Goal: Transaction & Acquisition: Purchase product/service

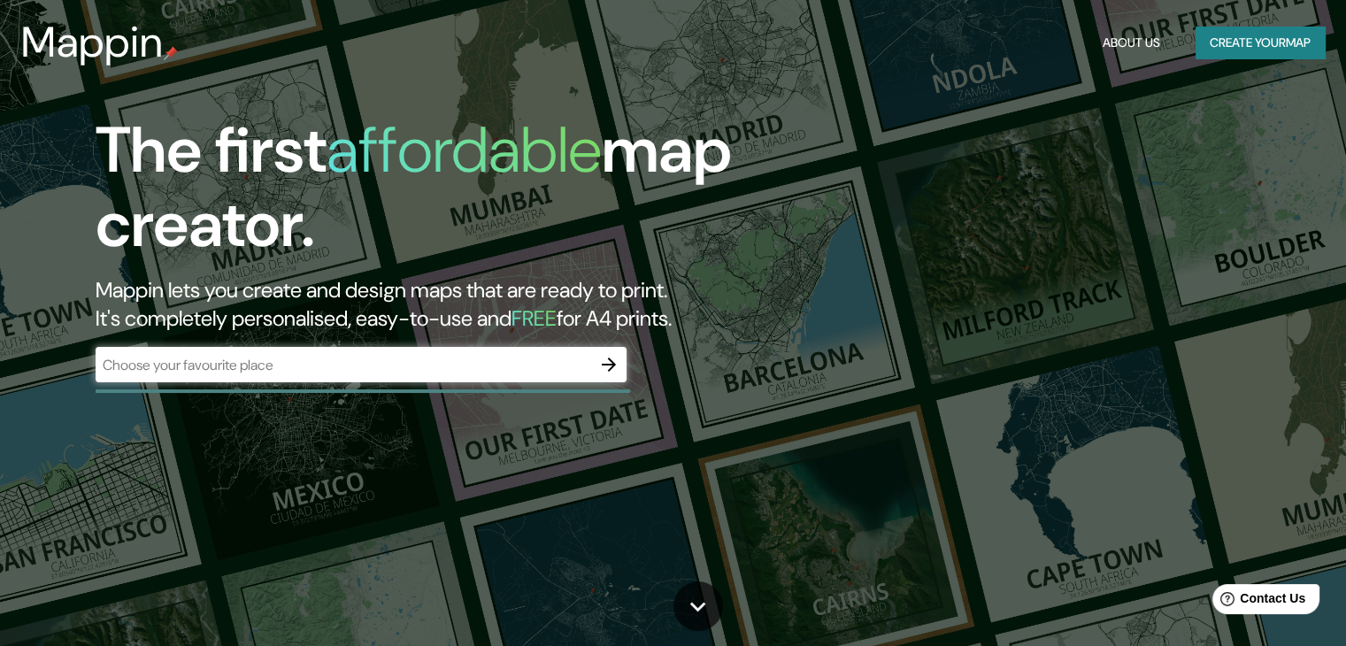
click at [442, 380] on div "​" at bounding box center [361, 364] width 531 height 35
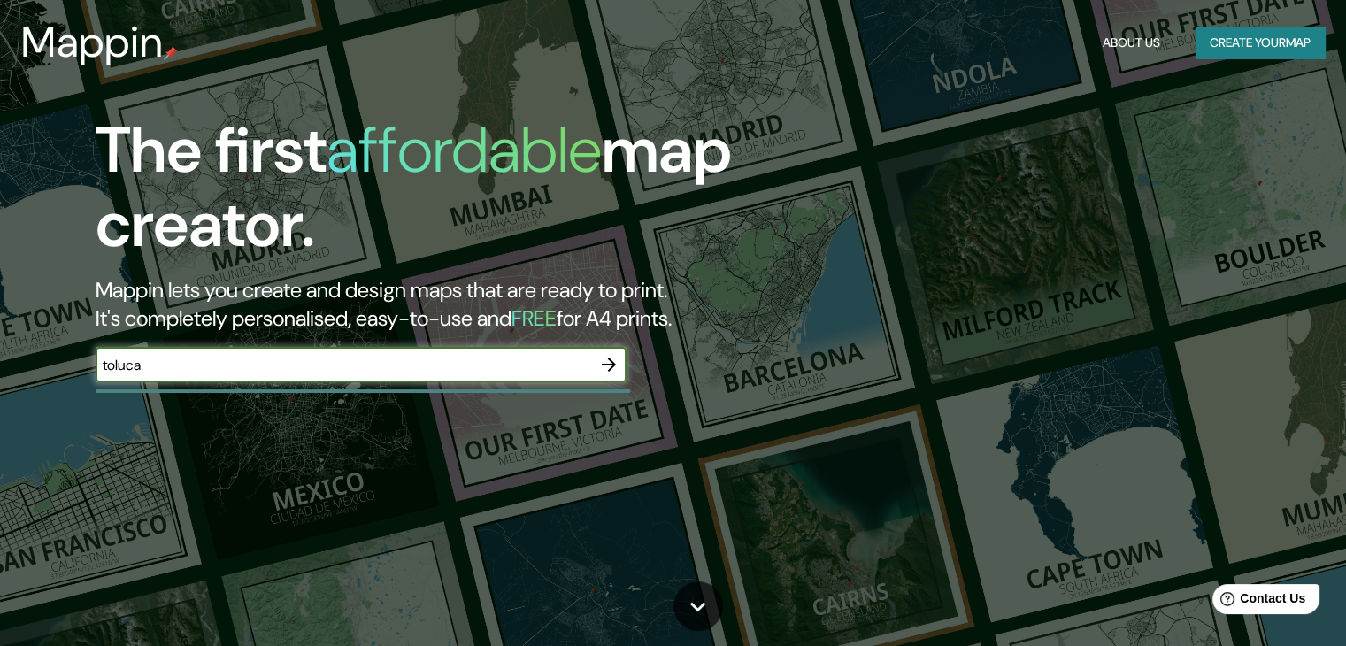
click at [113, 362] on input "toluca" at bounding box center [344, 365] width 496 height 20
type input "toluca"
click at [616, 358] on icon "button" at bounding box center [608, 364] width 21 height 21
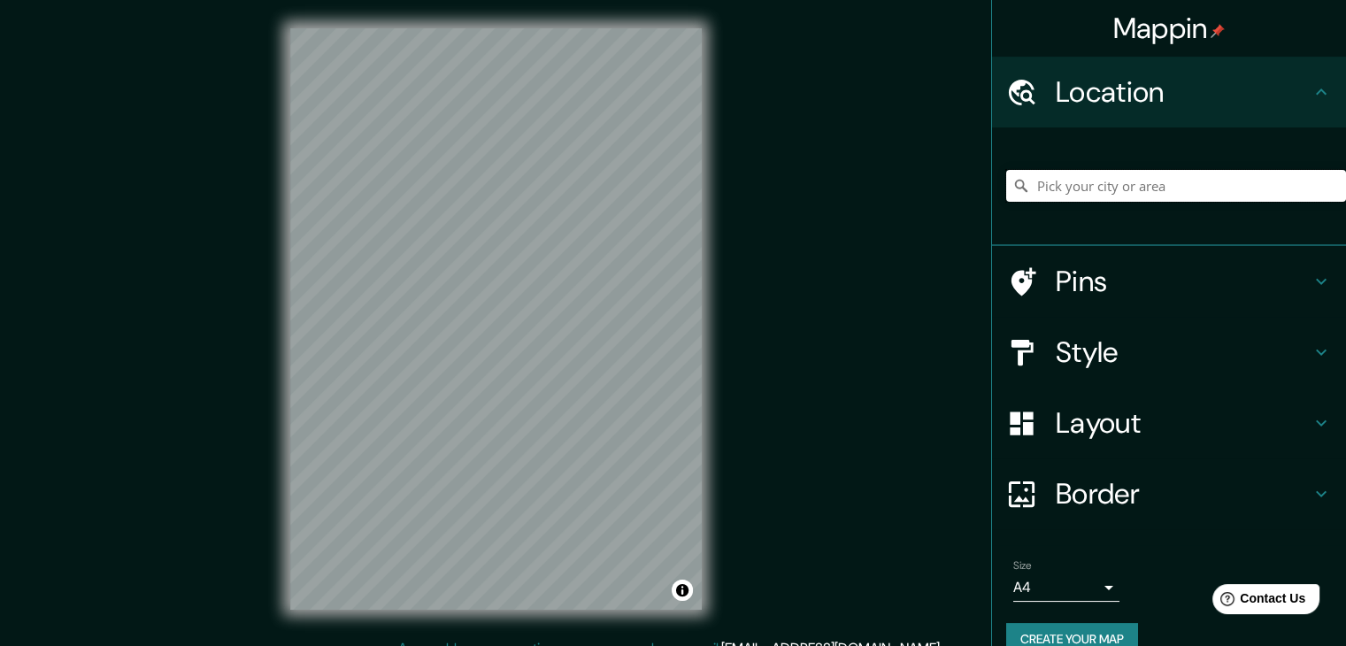
click at [1075, 176] on input "Pick your city or area" at bounding box center [1176, 186] width 340 height 32
paste input "toluca"
type input "Toluca, [GEOGRAPHIC_DATA], [GEOGRAPHIC_DATA]"
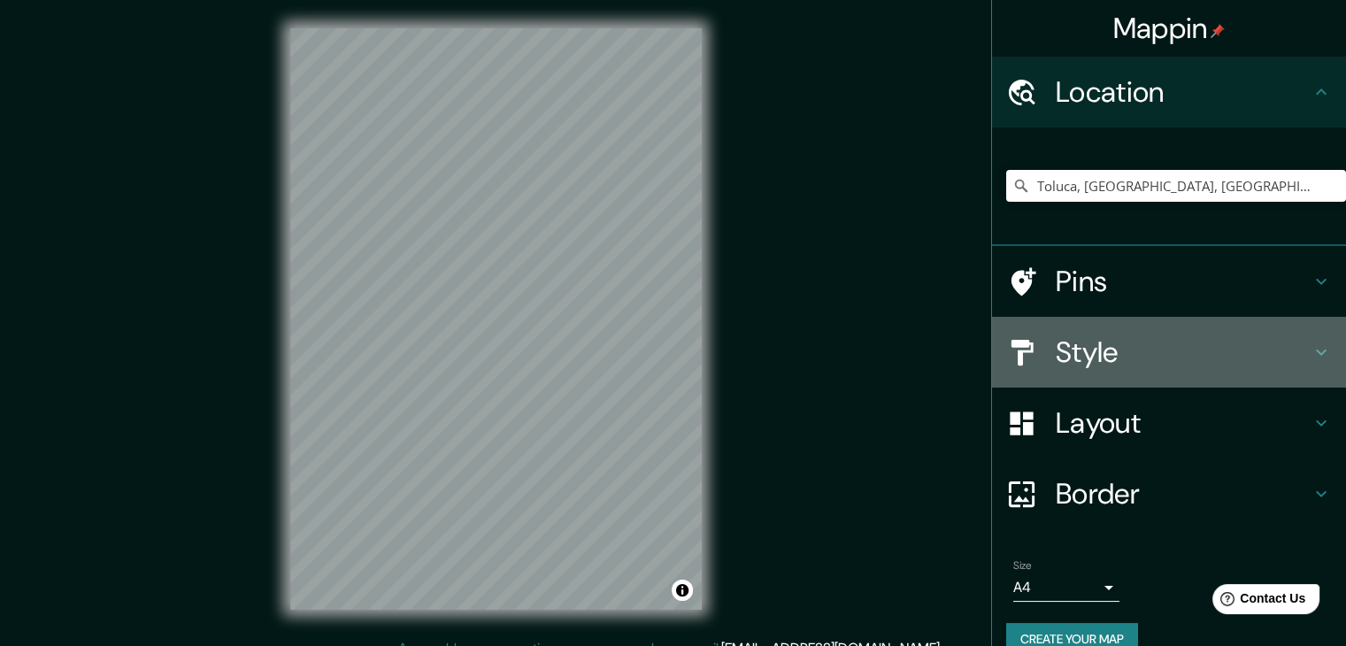
click at [1075, 344] on h4 "Style" at bounding box center [1183, 352] width 255 height 35
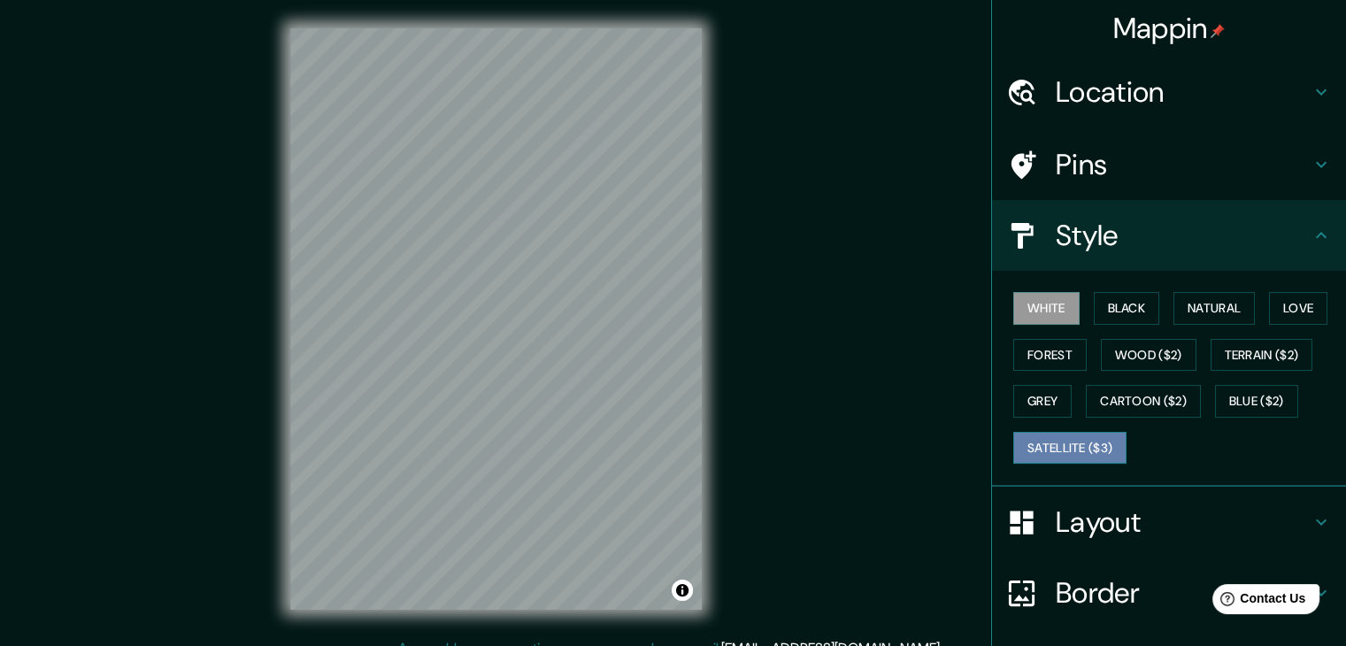
click at [1075, 449] on button "Satellite ($3)" at bounding box center [1069, 448] width 113 height 33
click at [726, 434] on div "© Mapbox © OpenStreetMap Improve this map © Maxar" at bounding box center [496, 319] width 468 height 638
click at [1073, 516] on div "Layout" at bounding box center [1169, 522] width 354 height 71
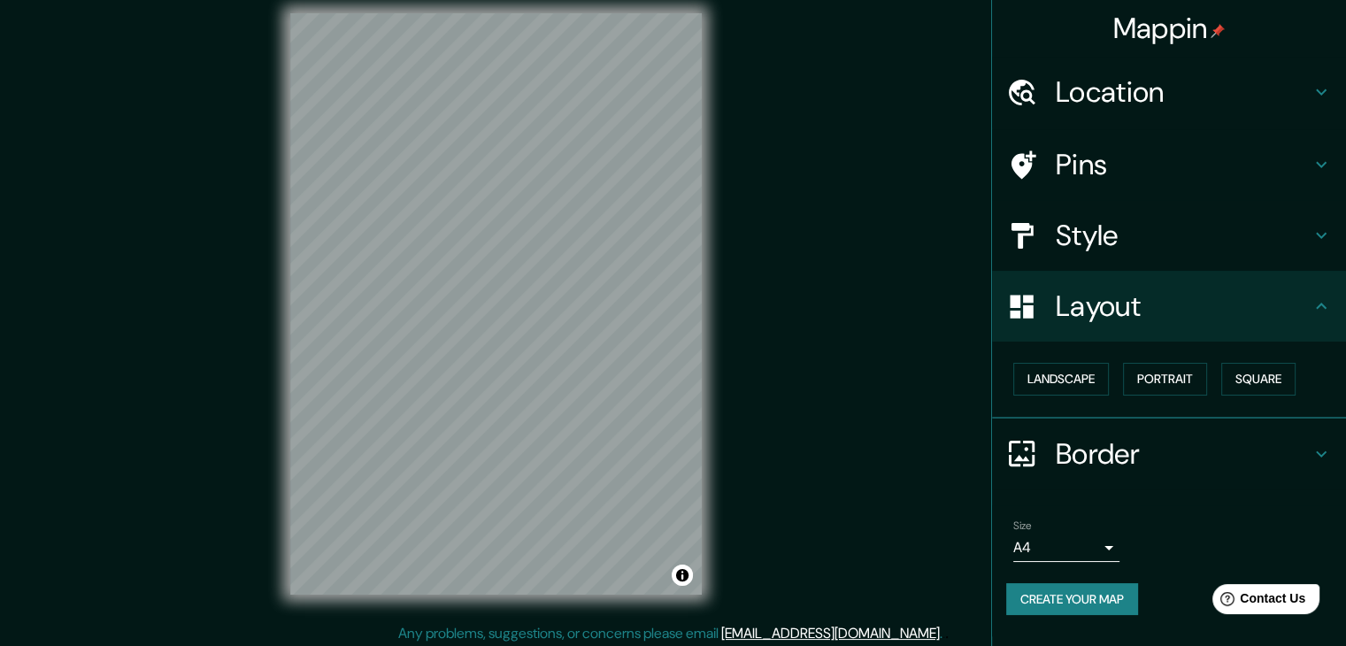
scroll to position [20, 0]
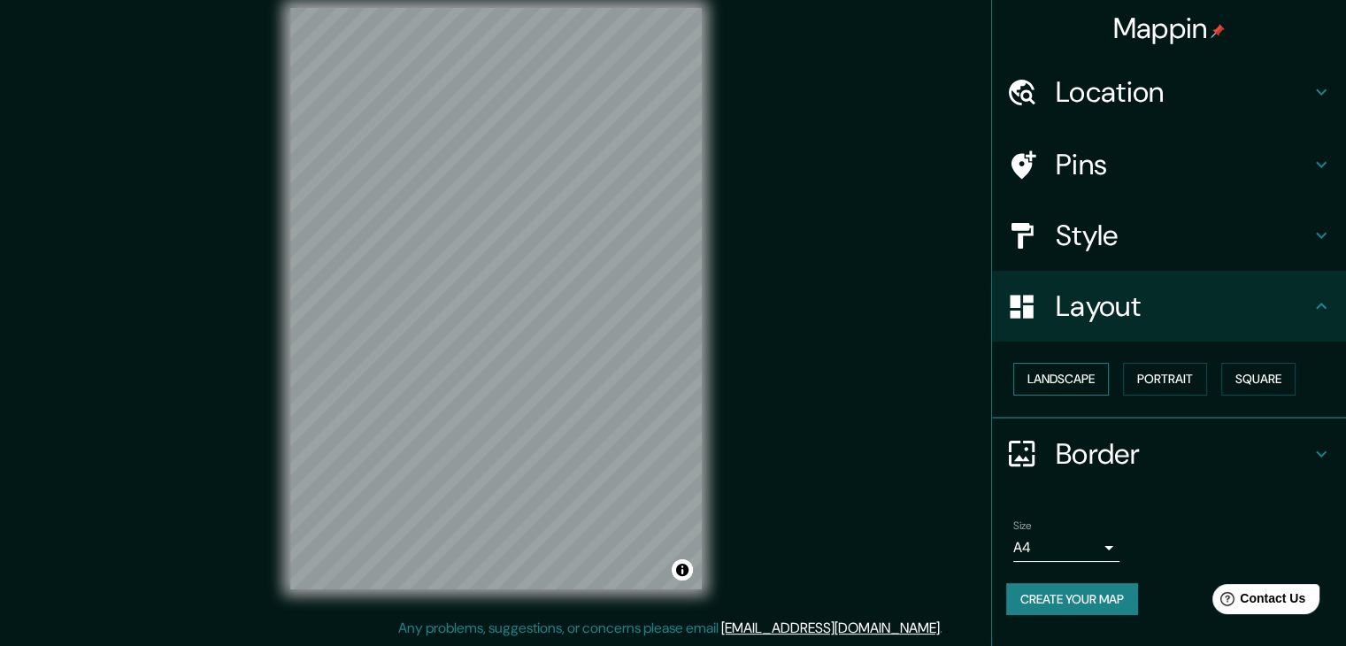
click at [1071, 381] on button "Landscape" at bounding box center [1061, 379] width 96 height 33
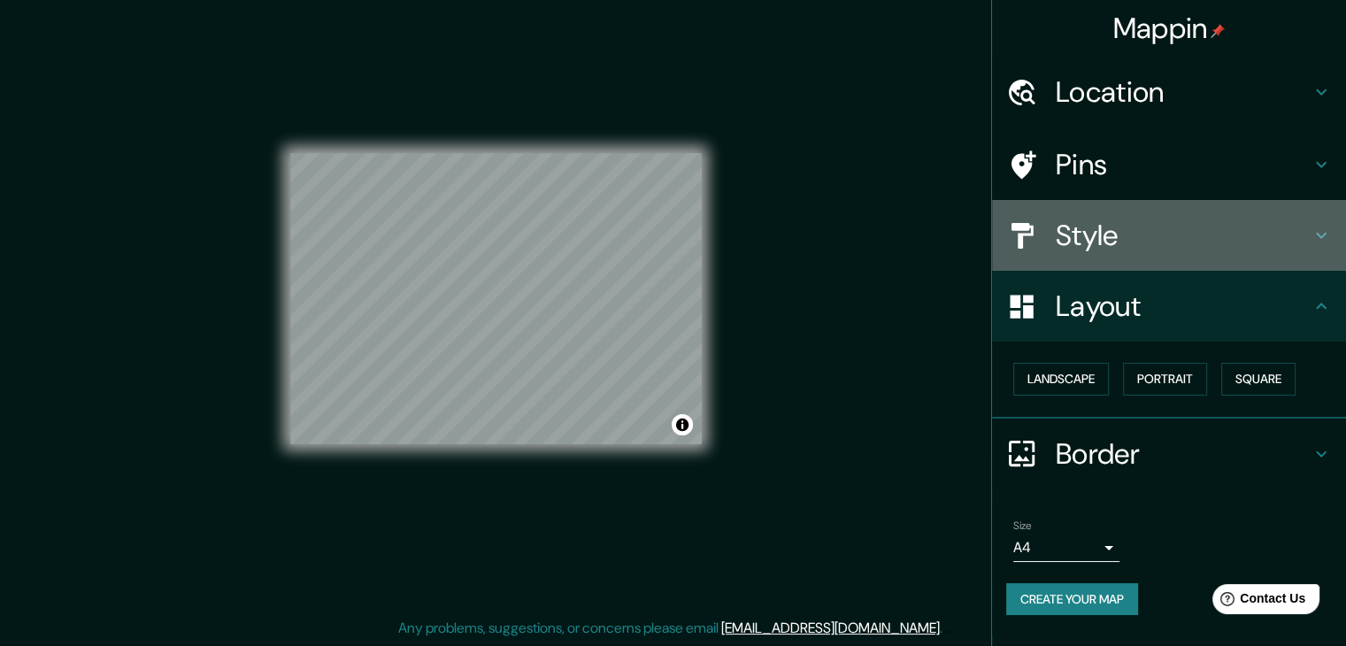
click at [1075, 234] on h4 "Style" at bounding box center [1183, 235] width 255 height 35
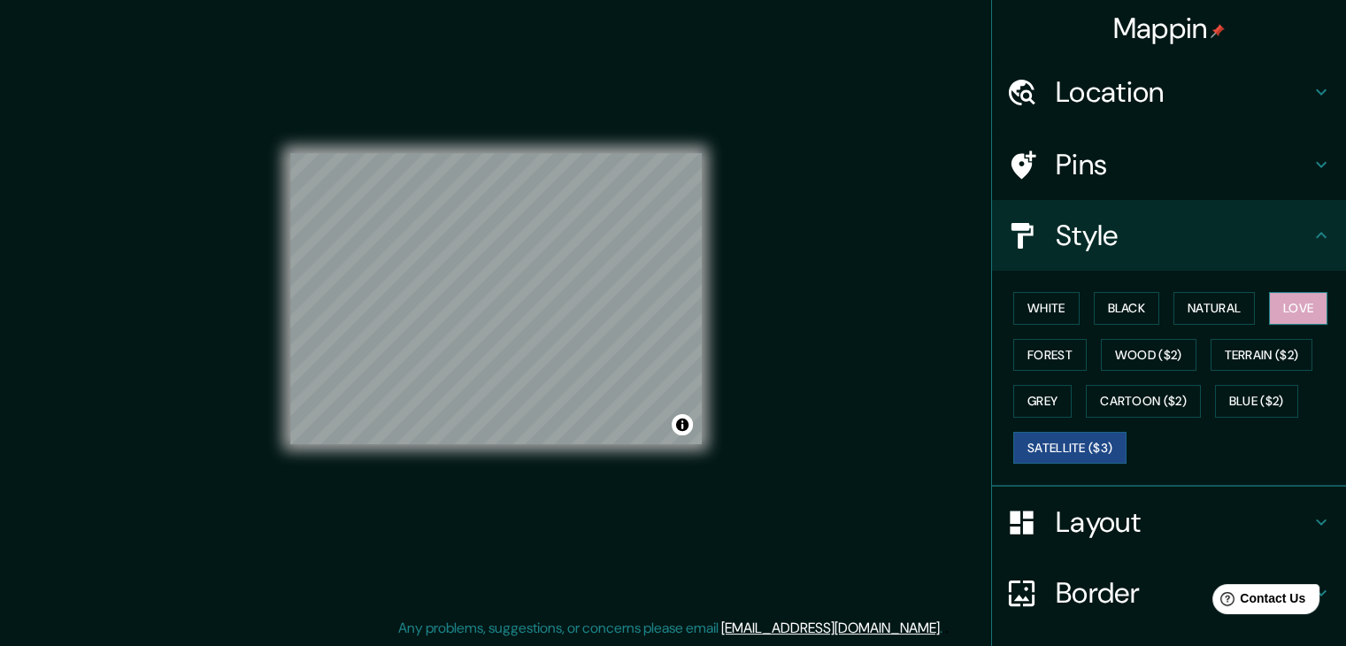
click at [1075, 314] on button "Love" at bounding box center [1298, 308] width 58 height 33
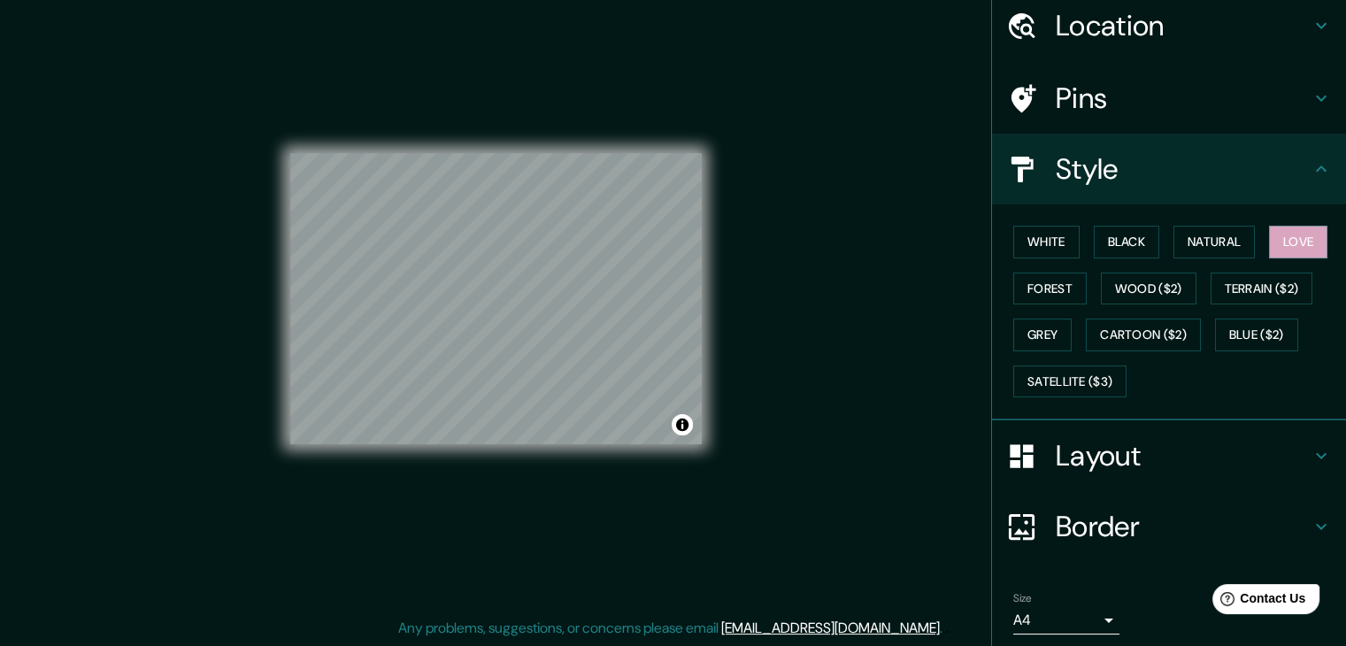
scroll to position [127, 0]
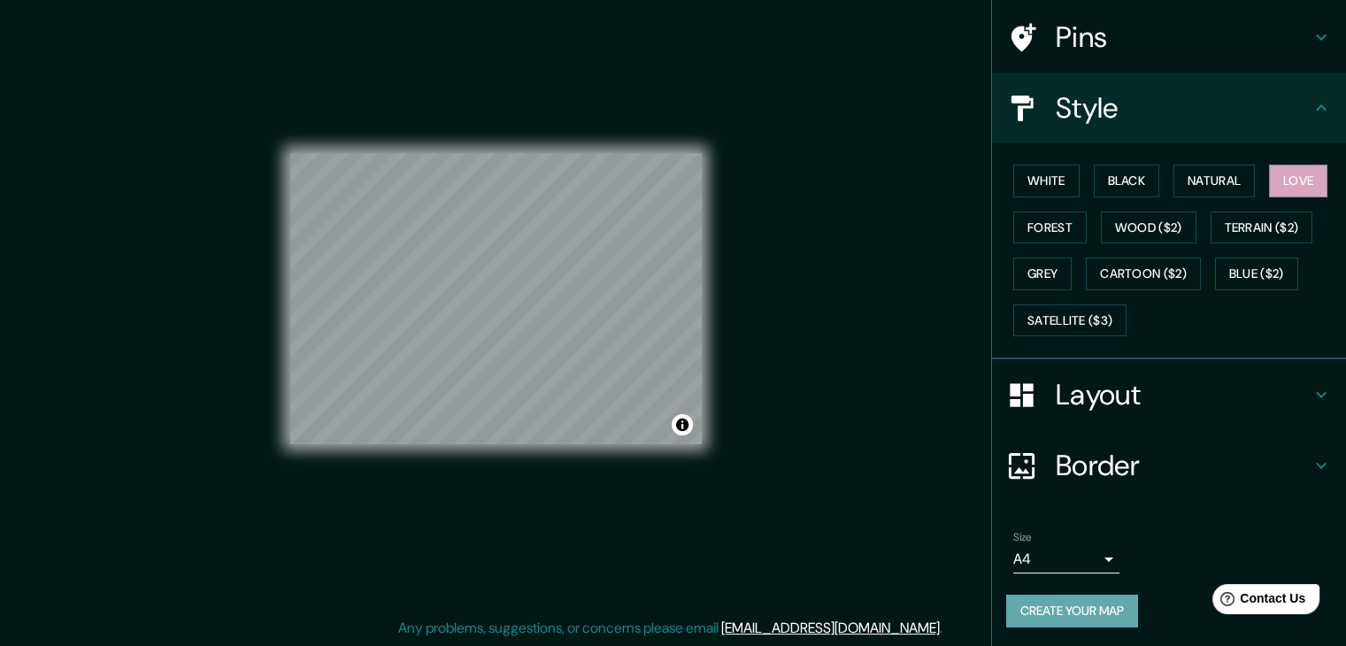
click at [1066, 516] on button "Create your map" at bounding box center [1072, 611] width 132 height 33
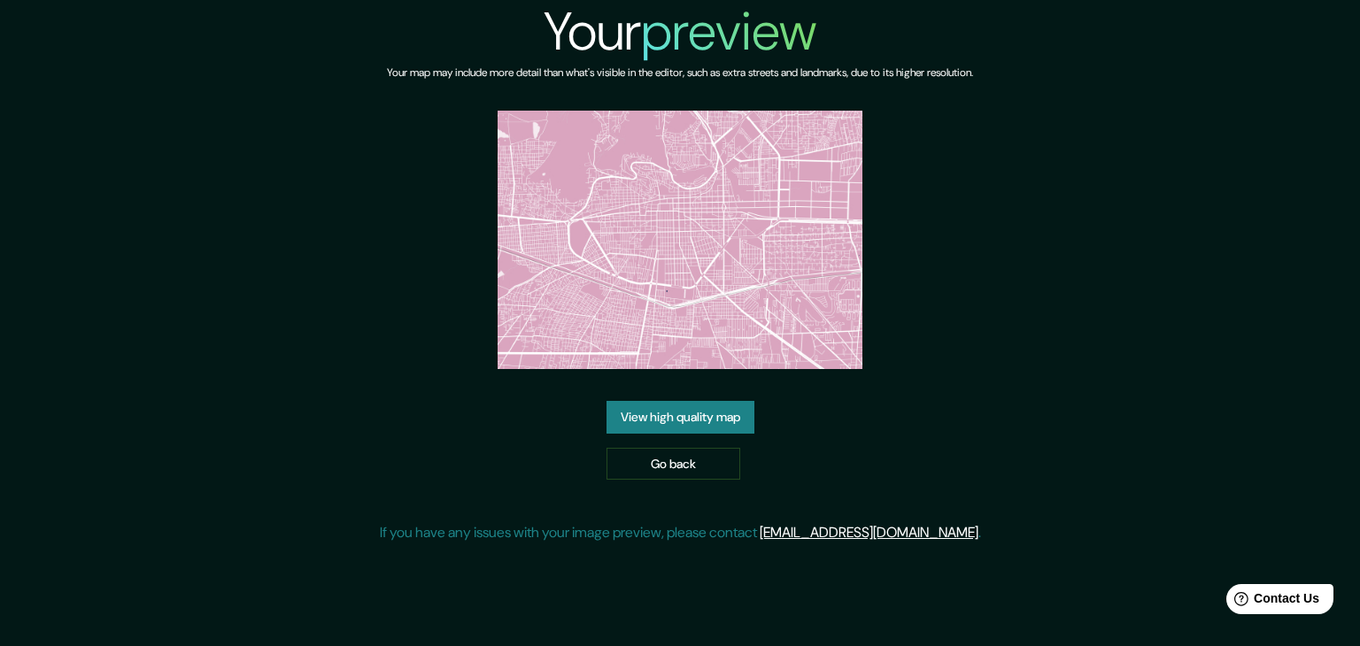
click at [678, 404] on link "View high quality map" at bounding box center [680, 417] width 148 height 33
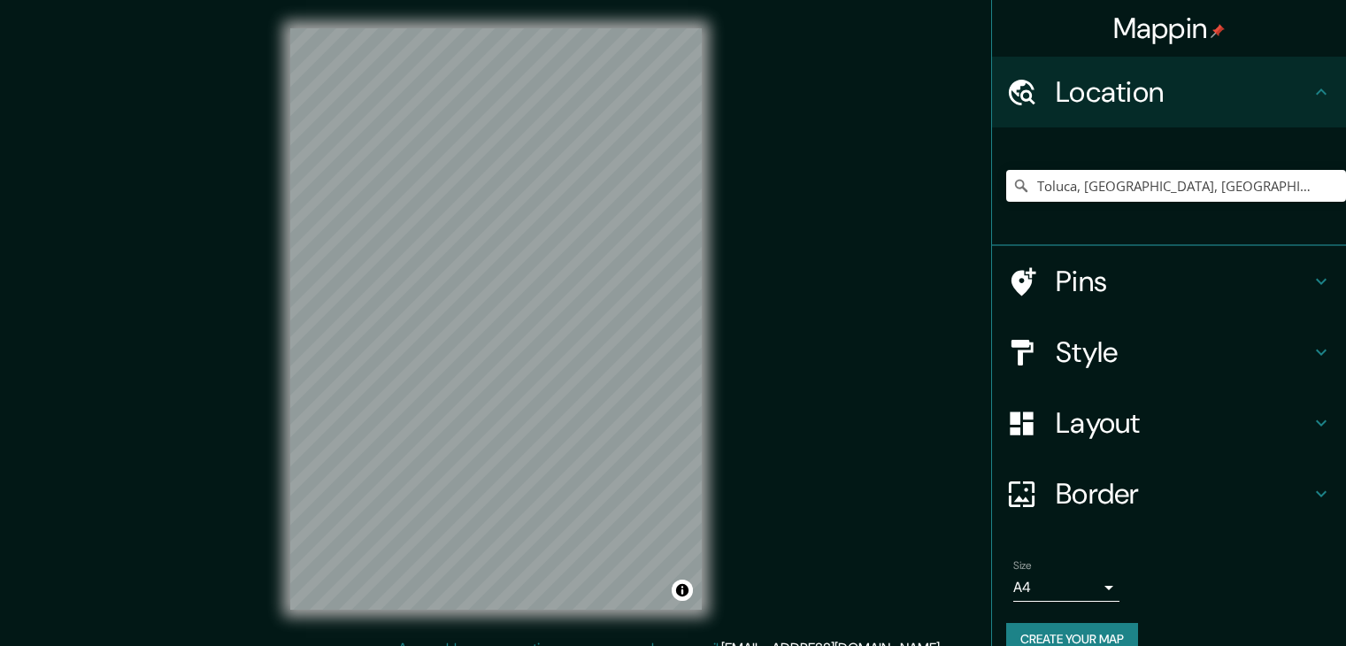
scroll to position [20, 0]
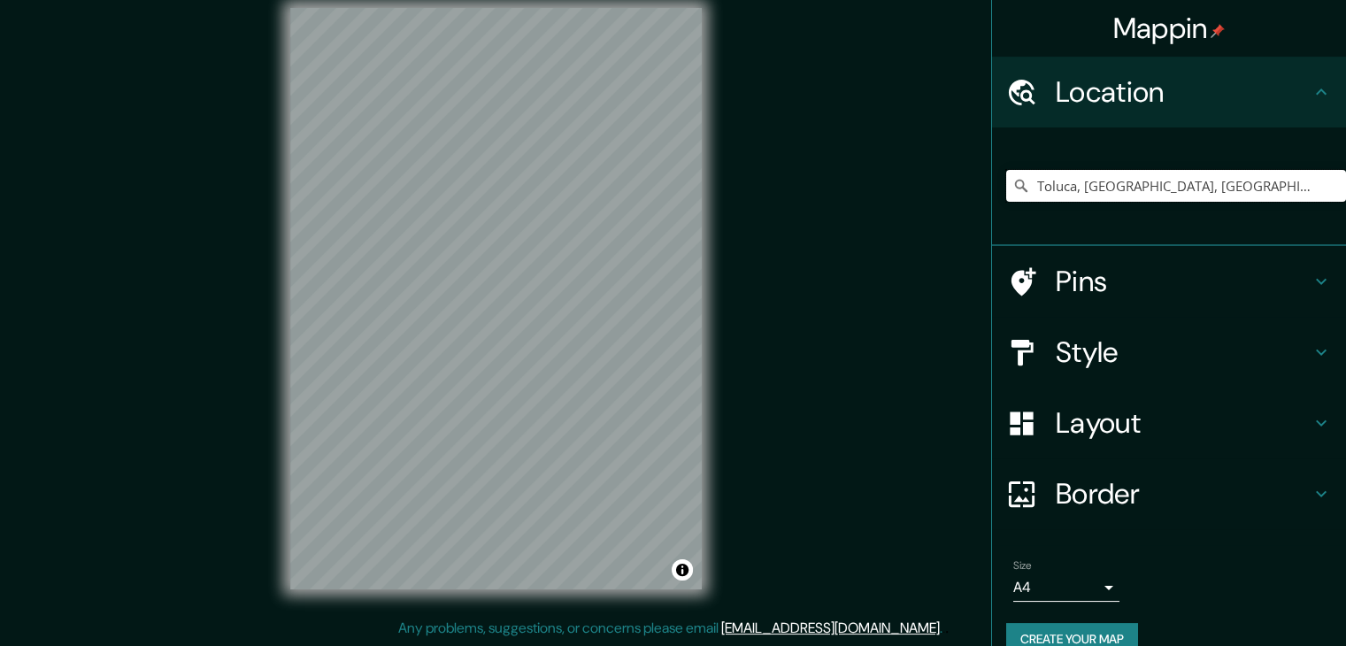
click at [1205, 189] on input "Toluca, [GEOGRAPHIC_DATA], [GEOGRAPHIC_DATA]" at bounding box center [1176, 186] width 340 height 32
click at [1159, 162] on div "Toluca, [GEOGRAPHIC_DATA], [GEOGRAPHIC_DATA]" at bounding box center [1176, 186] width 340 height 89
click at [1168, 181] on input "Toluca, [GEOGRAPHIC_DATA], [GEOGRAPHIC_DATA]" at bounding box center [1176, 186] width 340 height 32
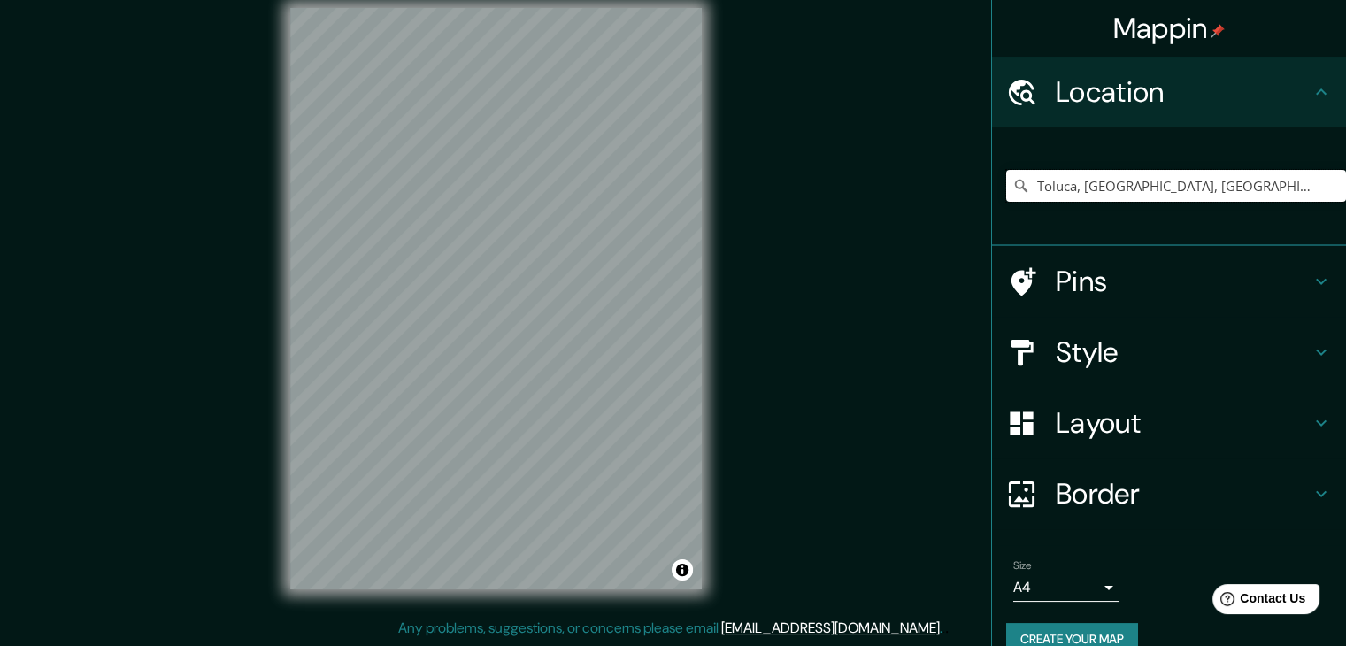
click at [1168, 181] on input "Toluca, [GEOGRAPHIC_DATA], [GEOGRAPHIC_DATA]" at bounding box center [1176, 186] width 340 height 32
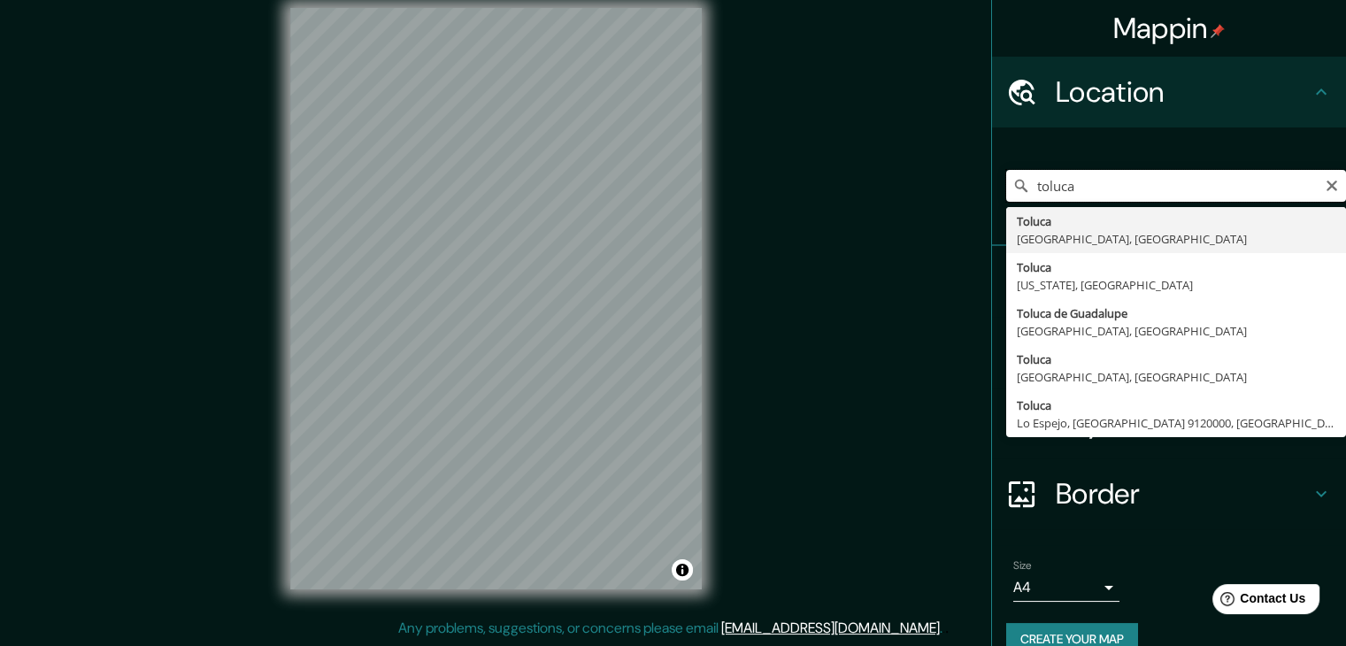
type input "Toluca, [GEOGRAPHIC_DATA], [GEOGRAPHIC_DATA]"
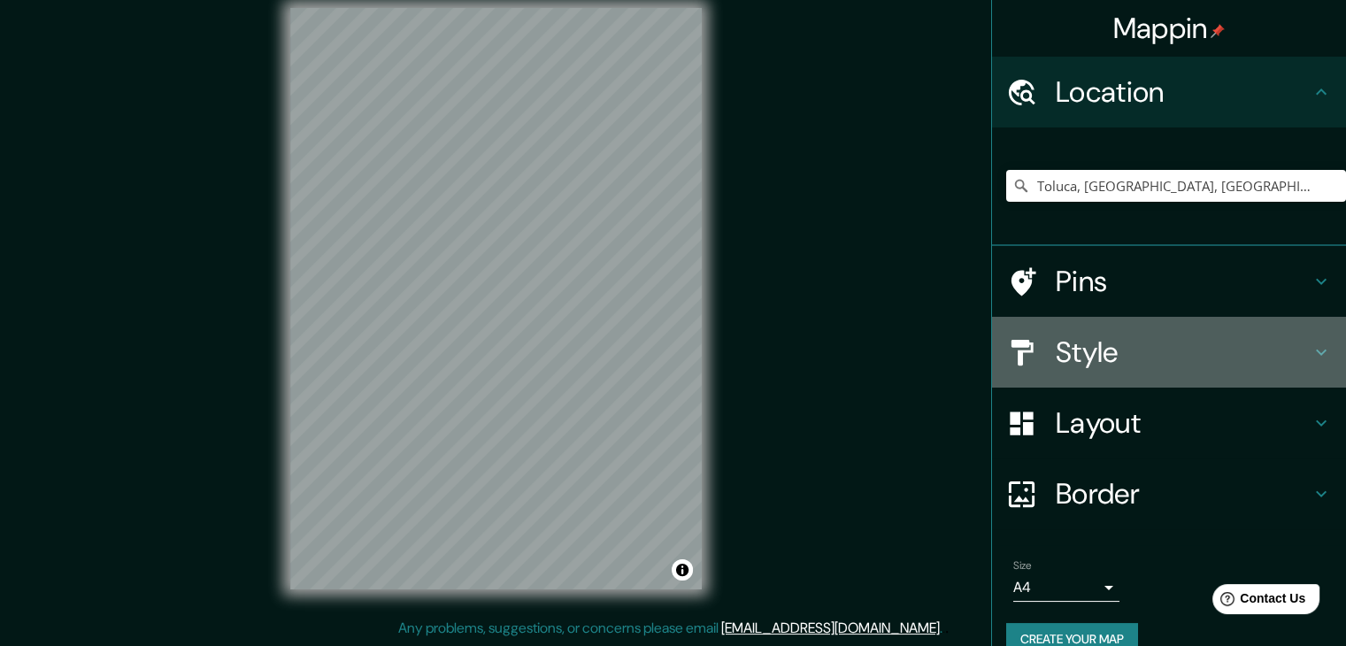
click at [1143, 366] on h4 "Style" at bounding box center [1183, 352] width 255 height 35
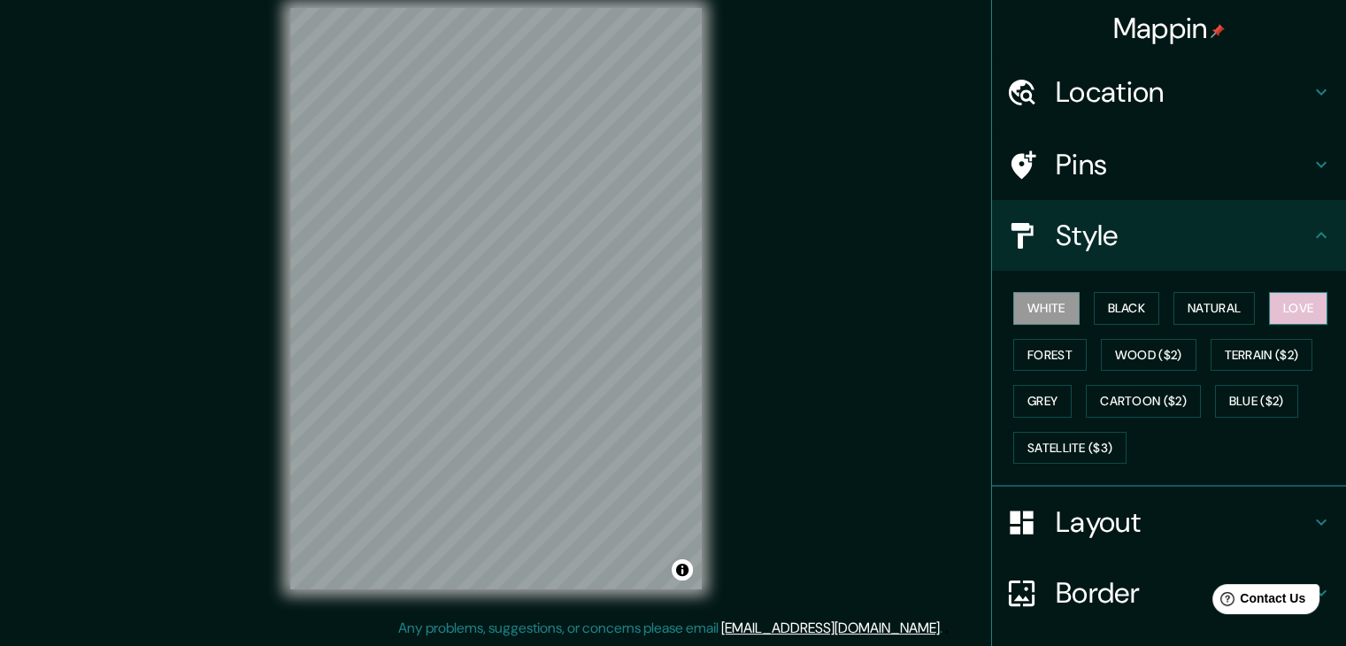
click at [1296, 310] on button "Love" at bounding box center [1298, 308] width 58 height 33
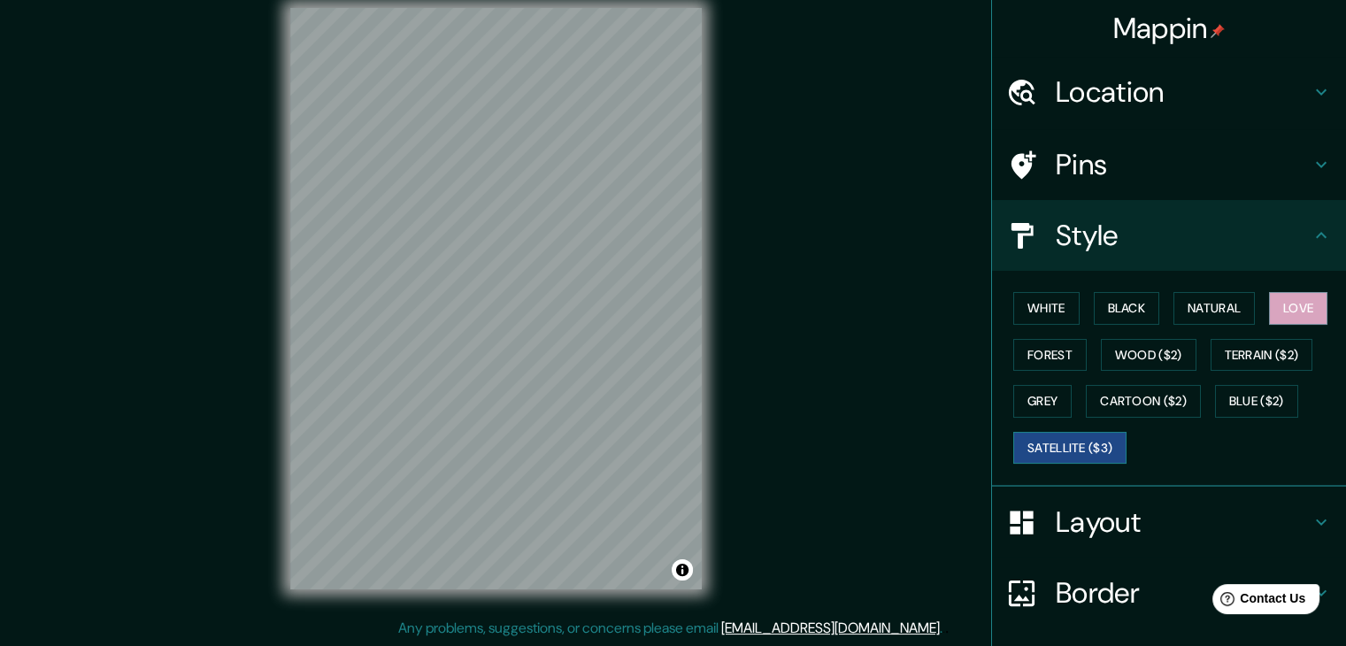
click at [1048, 454] on button "Satellite ($3)" at bounding box center [1069, 448] width 113 height 33
click at [1068, 535] on h4 "Layout" at bounding box center [1183, 522] width 255 height 35
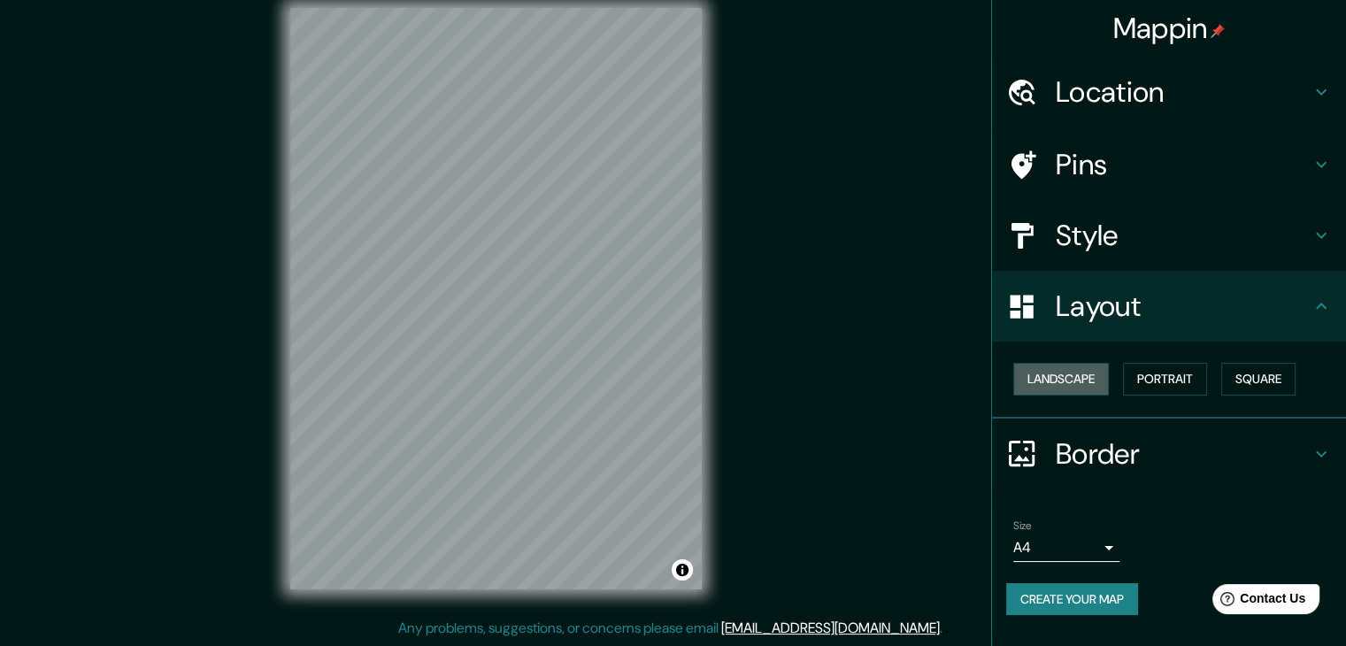
click at [1052, 394] on button "Landscape" at bounding box center [1061, 379] width 96 height 33
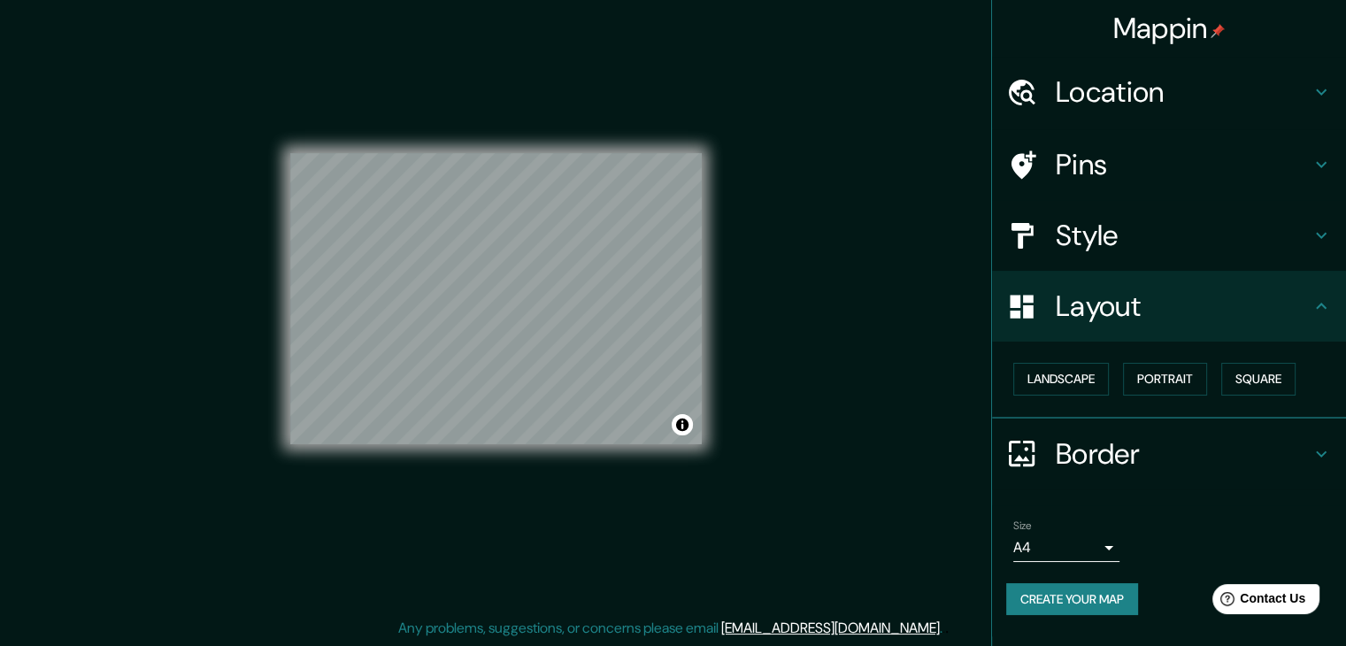
click at [1153, 243] on h4 "Style" at bounding box center [1183, 235] width 255 height 35
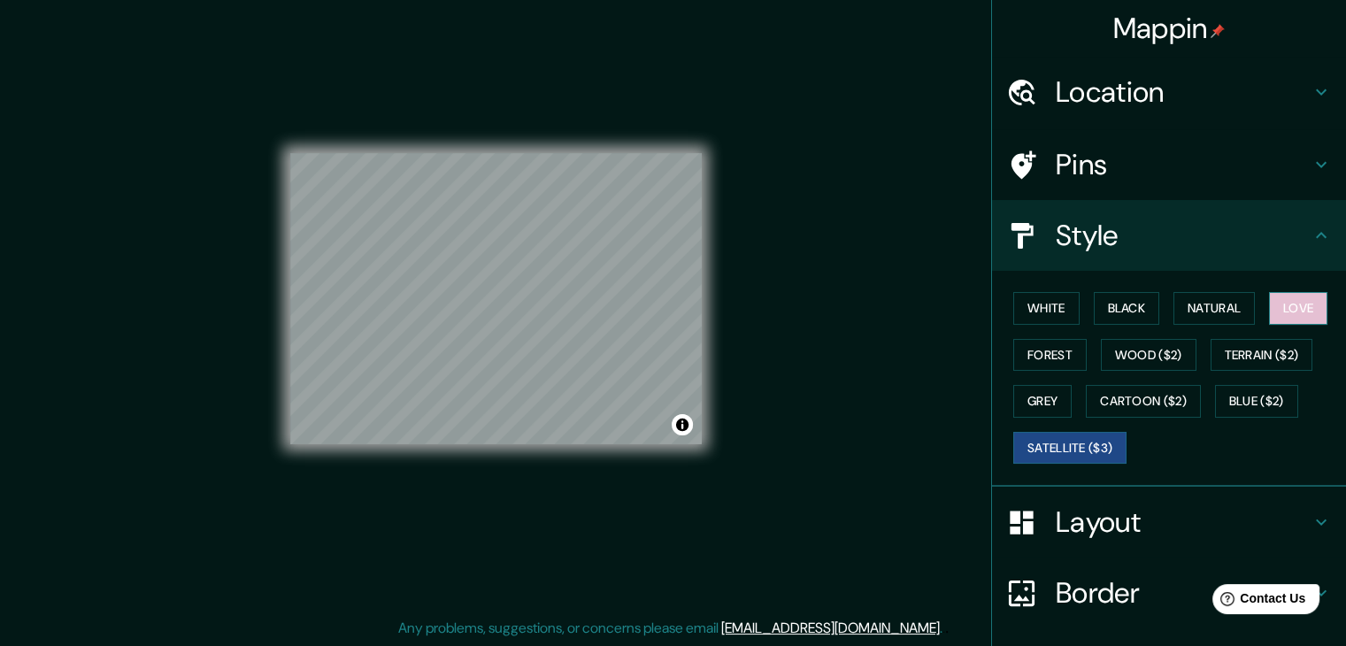
click at [1283, 308] on button "Love" at bounding box center [1298, 308] width 58 height 33
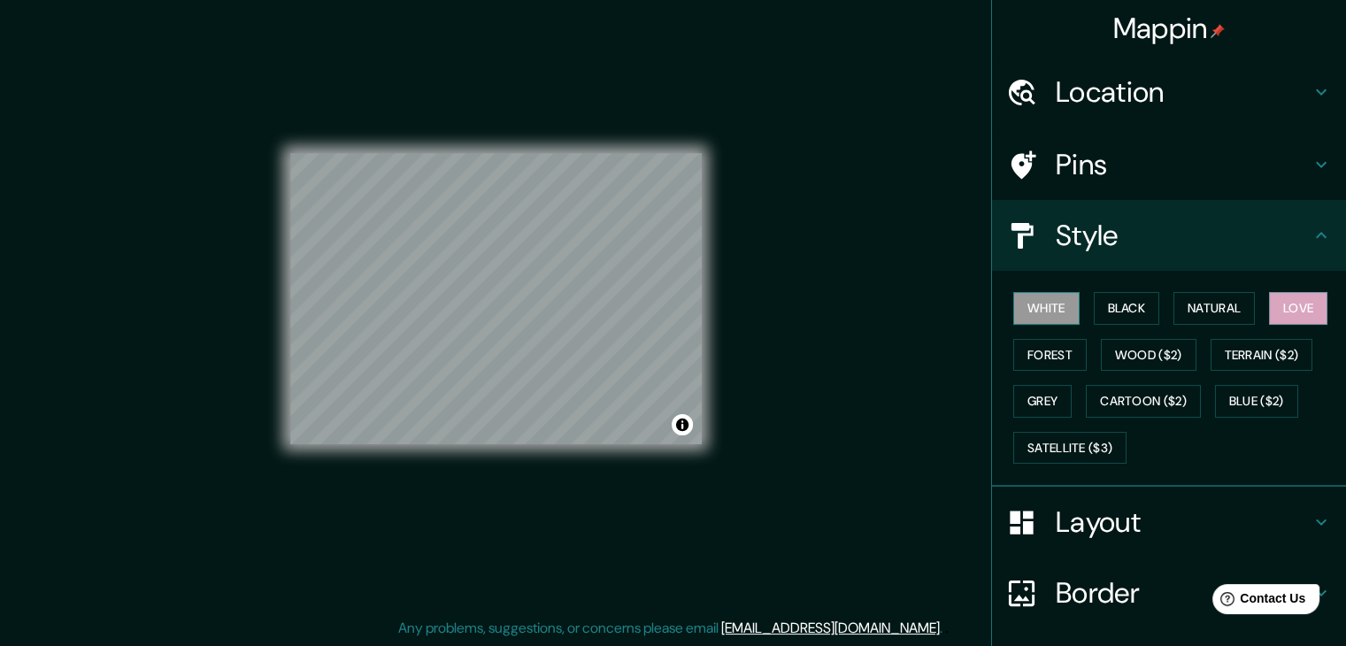
click at [1045, 305] on button "White" at bounding box center [1046, 308] width 66 height 33
click at [1094, 302] on button "Black" at bounding box center [1127, 308] width 66 height 33
click at [1157, 309] on div "White Black Natural Love Forest Wood ($2) Terrain ($2) Grey Cartoon ($2) Blue (…" at bounding box center [1176, 378] width 340 height 186
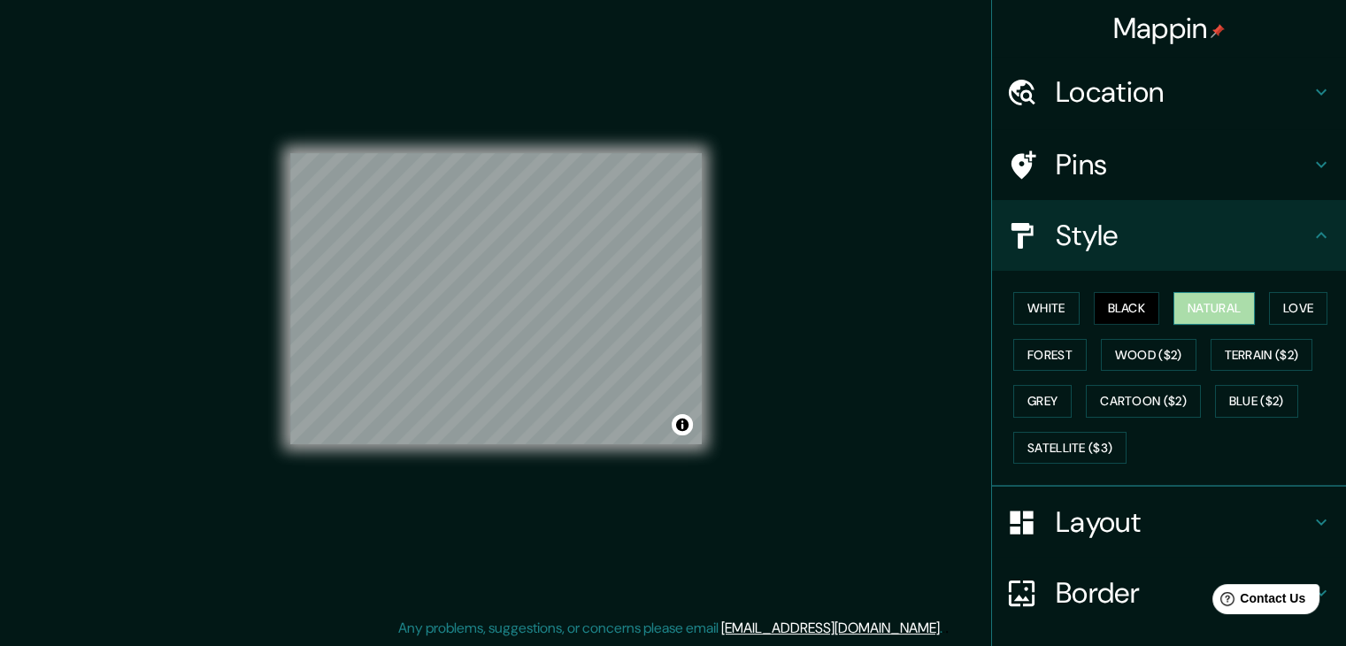
click at [1174, 309] on button "Natural" at bounding box center [1214, 308] width 81 height 33
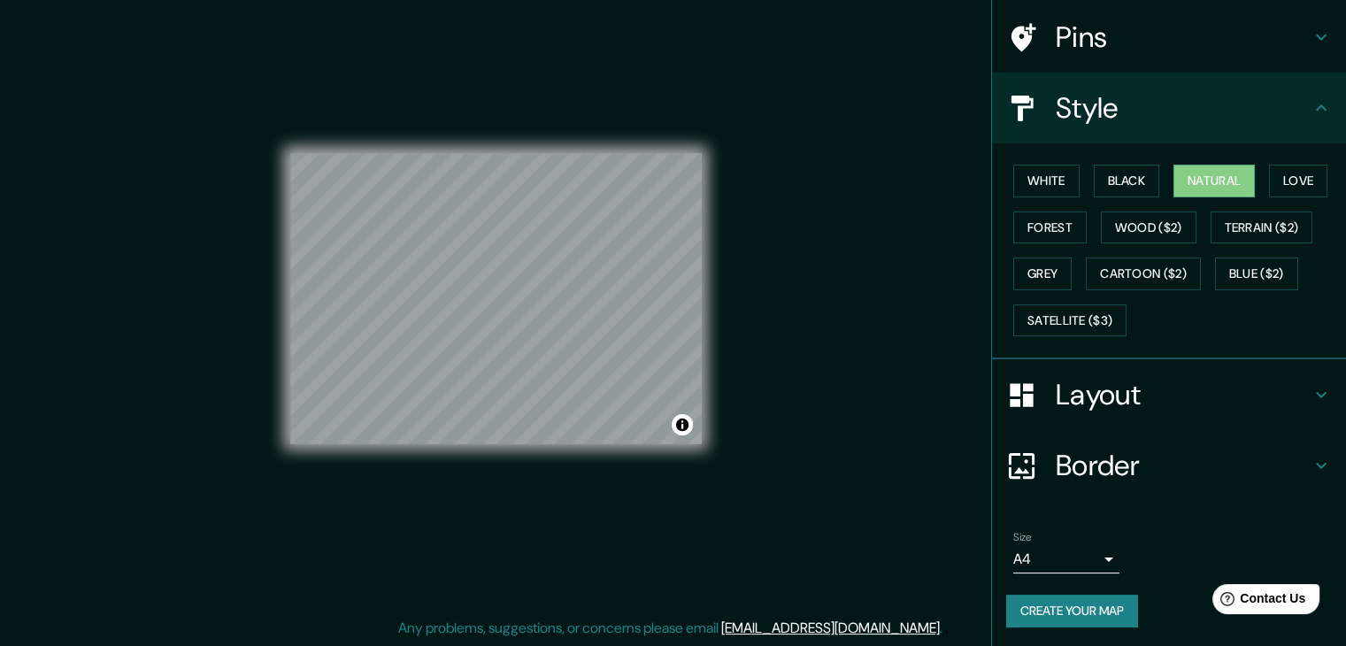
click at [1087, 617] on button "Create your map" at bounding box center [1072, 611] width 132 height 33
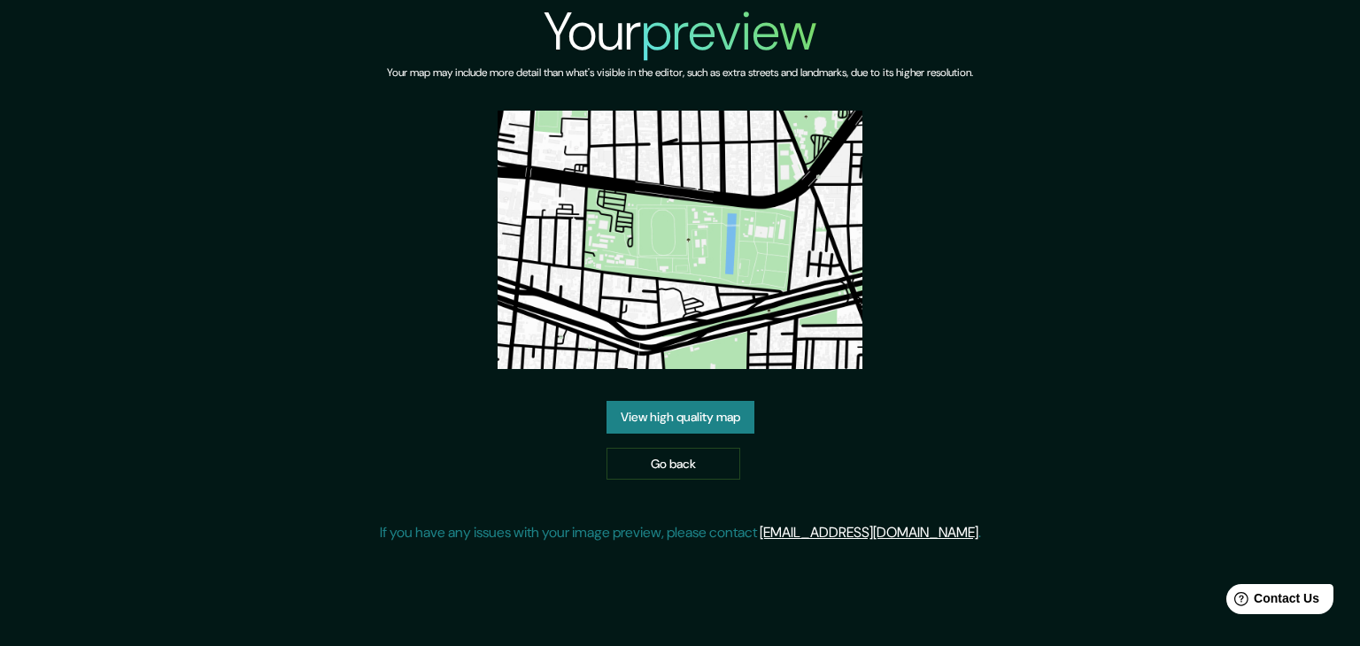
click at [726, 419] on link "View high quality map" at bounding box center [680, 417] width 148 height 33
